Goal: Information Seeking & Learning: Learn about a topic

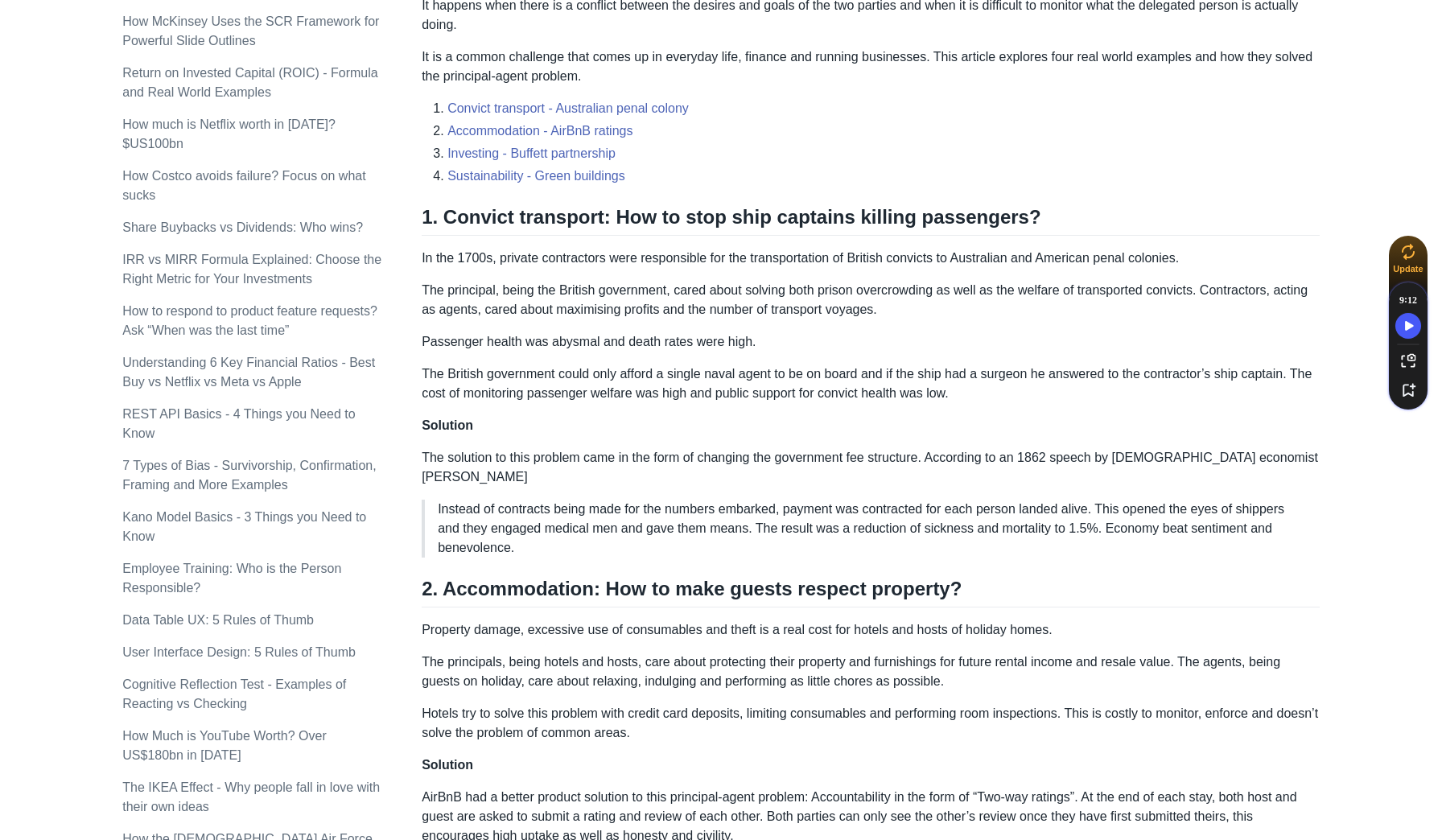
scroll to position [548, 0]
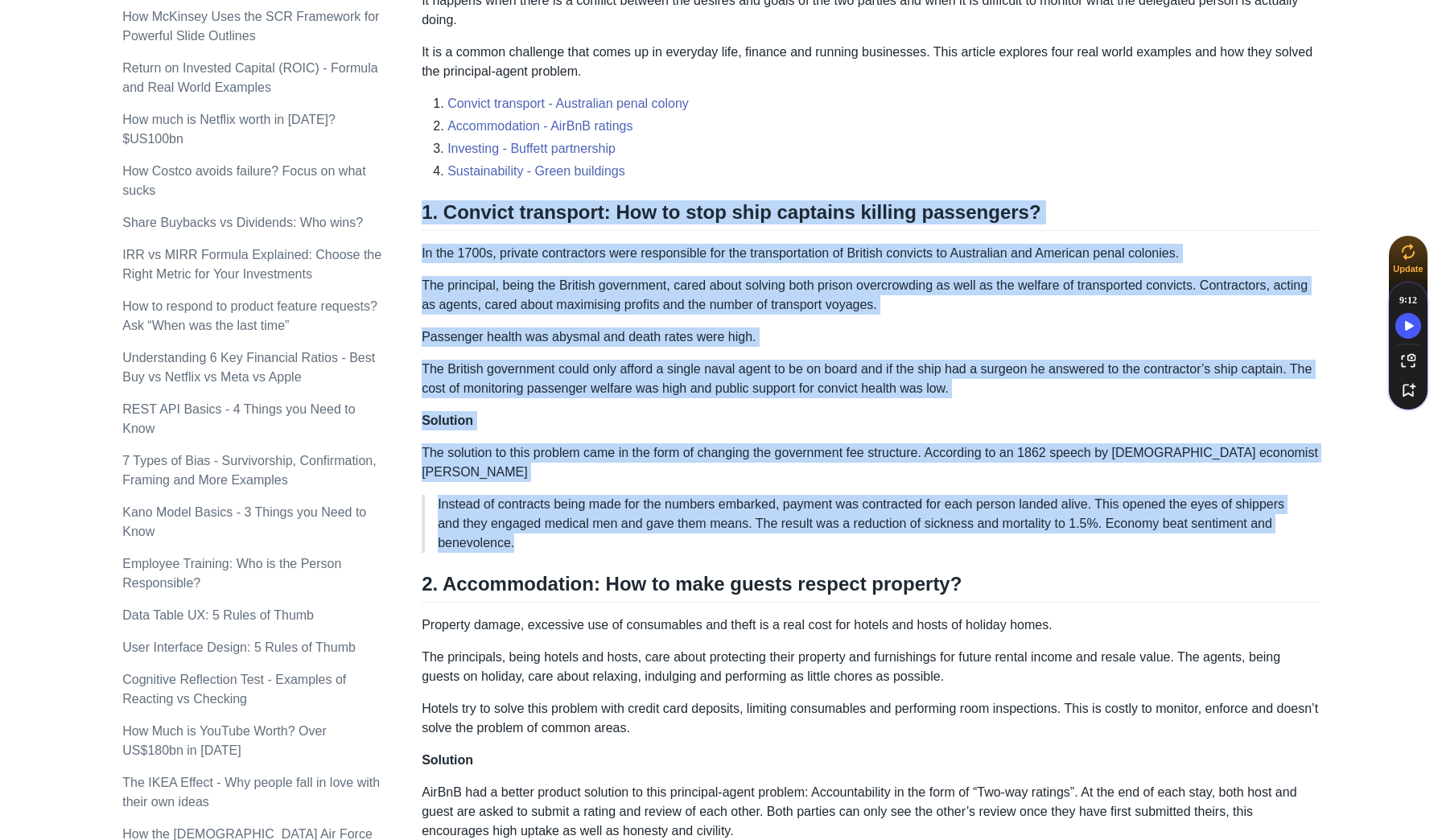
drag, startPoint x: 543, startPoint y: 542, endPoint x: 424, endPoint y: 216, distance: 347.0
click at [842, 314] on p "The principal, being the British government, cared about solving both prison ov…" at bounding box center [870, 295] width 898 height 38
drag, startPoint x: 647, startPoint y: 542, endPoint x: 426, endPoint y: 218, distance: 392.2
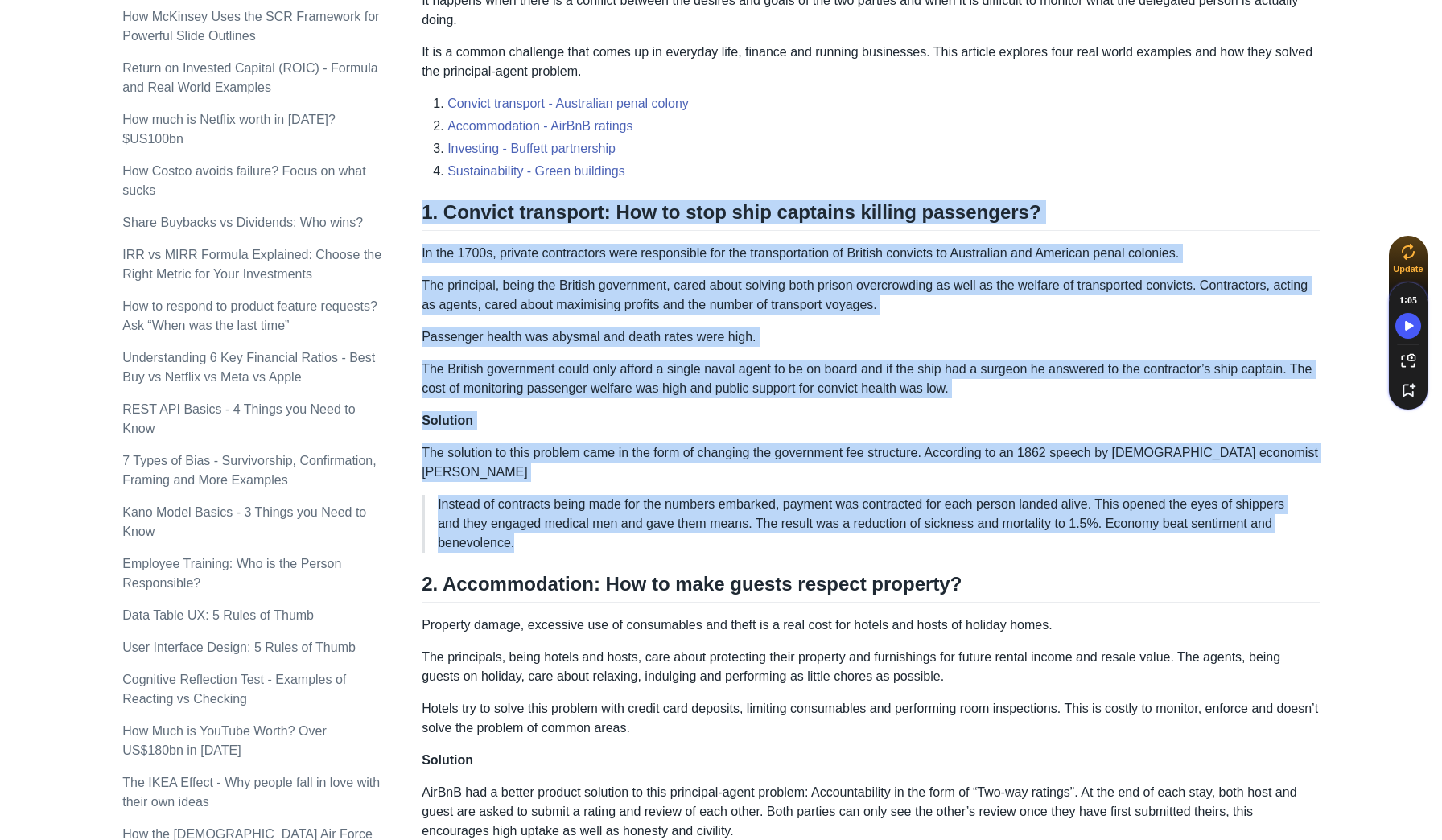
copy div "7. Loremip dolorsita: Con ad elit sedd eiusmodt incidid utlaboreet? Do mag 5563…"
